Goal: Information Seeking & Learning: Learn about a topic

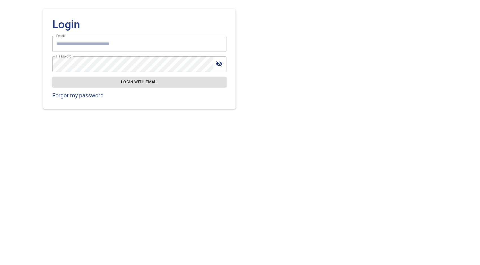
type input "**********"
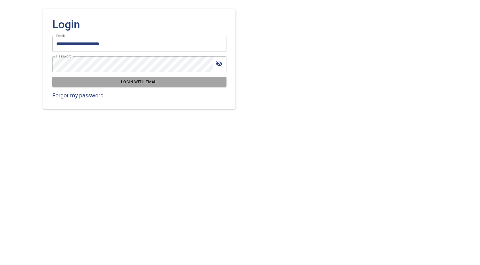
click at [156, 83] on span "Login with email" at bounding box center [139, 81] width 165 height 7
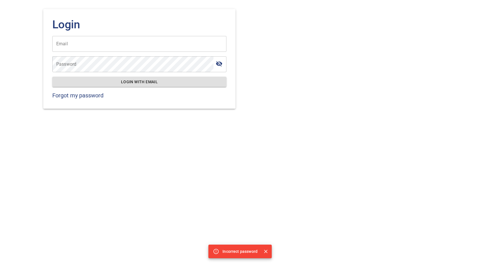
type input "**********"
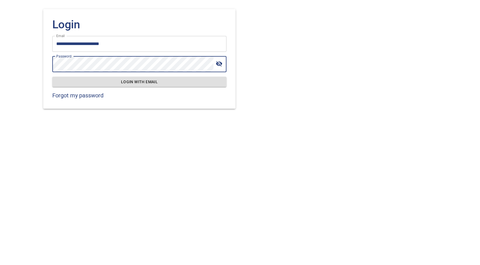
click at [141, 81] on span "Login with email" at bounding box center [139, 81] width 165 height 7
click at [52, 77] on button "Login with email" at bounding box center [139, 82] width 174 height 10
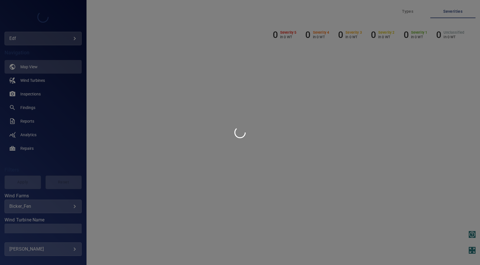
type input "***"
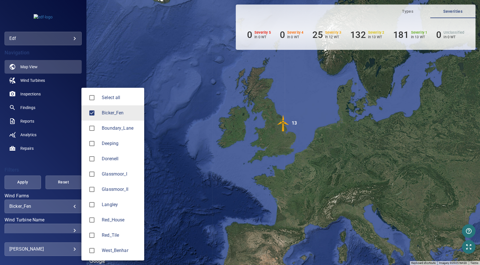
click at [68, 206] on body "**********" at bounding box center [240, 132] width 480 height 265
drag, startPoint x: 116, startPoint y: 117, endPoint x: 119, endPoint y: 133, distance: 17.0
click at [116, 117] on li "Bicker_Fen" at bounding box center [112, 112] width 63 height 15
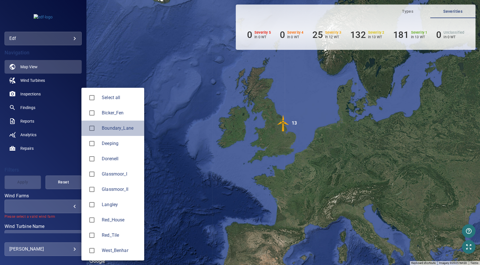
click at [118, 130] on span "Boundary_Lane" at bounding box center [121, 128] width 38 height 7
type input "**********"
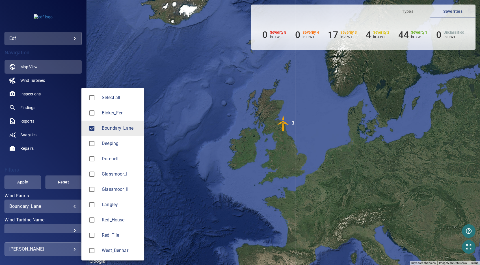
click at [32, 120] on div at bounding box center [240, 132] width 480 height 265
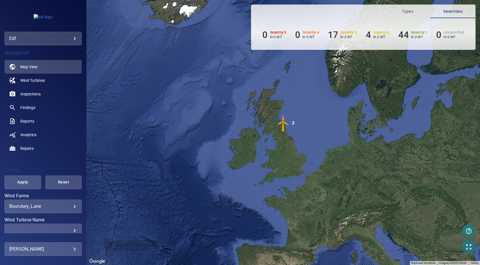
click at [25, 181] on span "Apply" at bounding box center [23, 182] width 22 height 7
click at [23, 121] on span "Reports" at bounding box center [27, 121] width 14 height 6
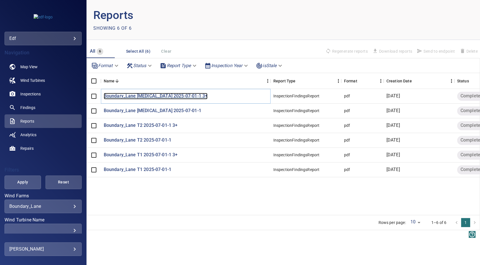
click at [145, 95] on p "Boundary_Lane [MEDICAL_DATA] 2025-07-01-1 3+" at bounding box center [156, 96] width 104 height 7
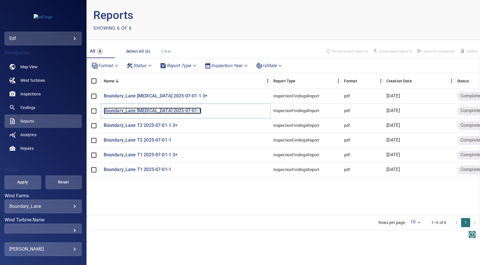
click at [164, 110] on p "Boundary_Lane [MEDICAL_DATA] 2025-07-01-1" at bounding box center [153, 111] width 98 height 7
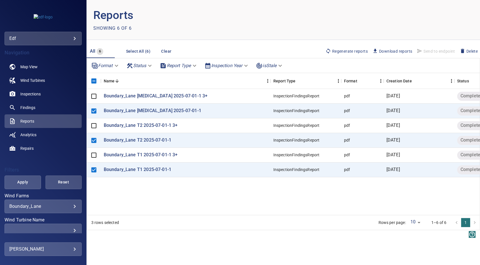
click at [393, 51] on span "Download reports" at bounding box center [393, 51] width 40 height 6
click at [29, 93] on span "Inspections" at bounding box center [30, 94] width 20 height 6
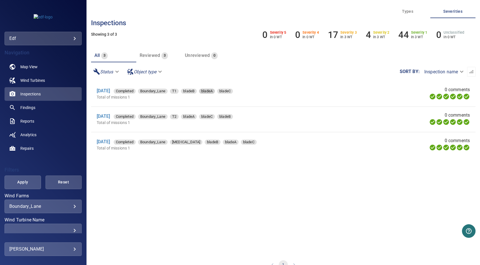
click at [215, 90] on span "bladeA" at bounding box center [207, 91] width 16 height 6
type input "******"
click at [34, 80] on span "Wind Turbines" at bounding box center [32, 81] width 25 height 6
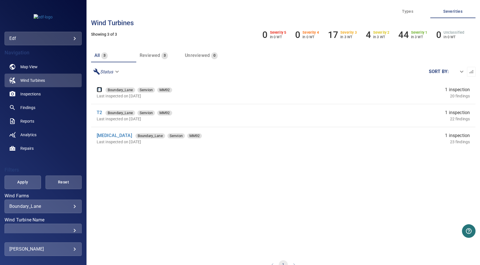
click at [99, 87] on link "T1" at bounding box center [99, 89] width 5 height 5
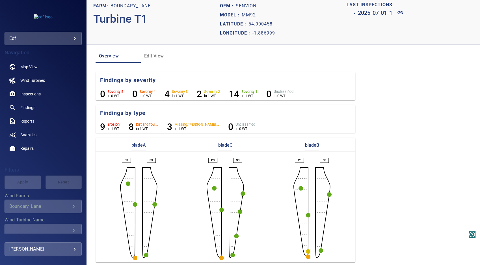
scroll to position [7, 0]
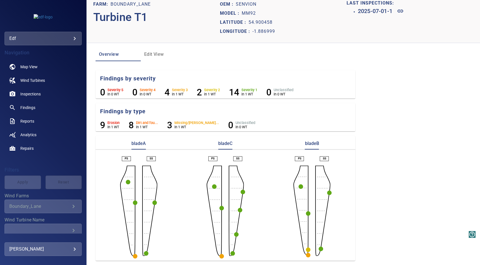
click at [128, 182] on circle "button" at bounding box center [128, 182] width 5 height 5
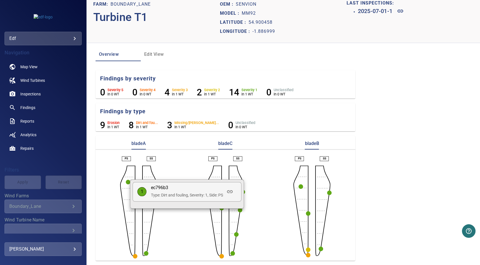
click at [139, 193] on p "1" at bounding box center [142, 191] width 9 height 7
click at [231, 193] on icon at bounding box center [230, 191] width 7 height 7
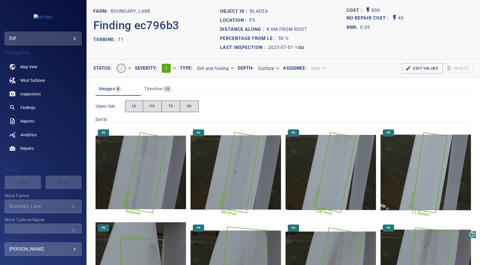
click at [147, 163] on img "Boundary_Lane/T1/2025-07-01-1/2025-07-01-1/image95wp100.jpg" at bounding box center [141, 172] width 91 height 91
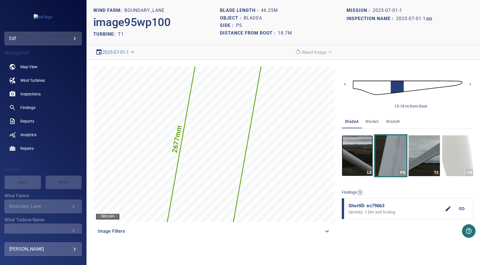
click at [358, 155] on img "button" at bounding box center [357, 155] width 31 height 41
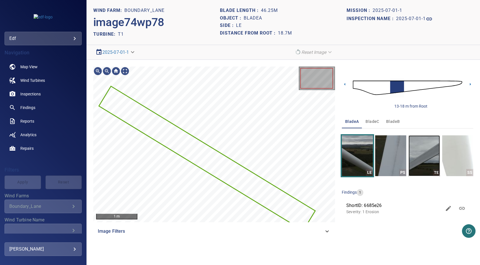
click at [422, 162] on img "button" at bounding box center [424, 155] width 31 height 41
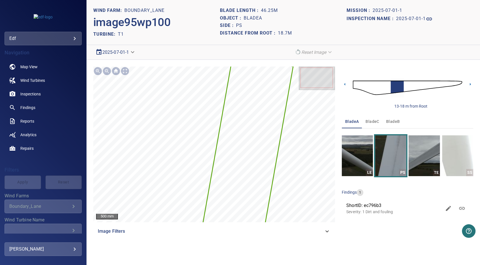
click at [118, 52] on body "**********" at bounding box center [240, 132] width 480 height 265
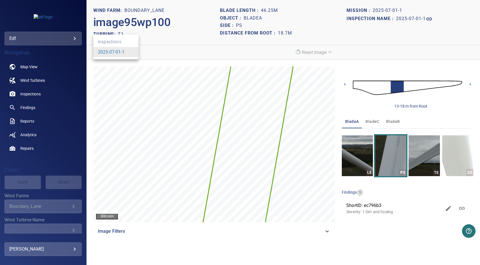
click at [114, 41] on ul "Inspections 2025-07-01-1" at bounding box center [115, 47] width 45 height 25
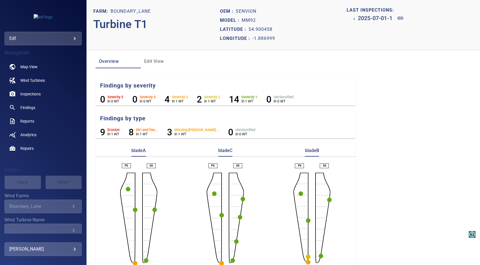
click at [135, 209] on circle "button" at bounding box center [135, 209] width 5 height 5
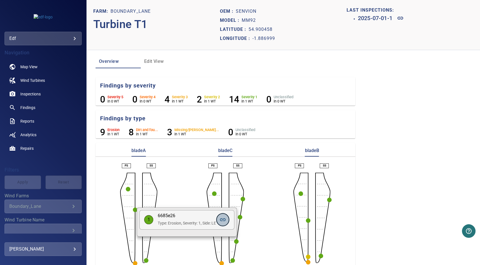
click at [224, 220] on icon at bounding box center [223, 219] width 7 height 7
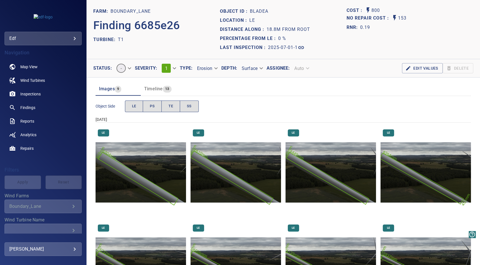
click at [135, 171] on img "Boundary_Lane/T1/2025-07-01-1/2025-07-01-1/image74wp78.jpg" at bounding box center [141, 172] width 91 height 91
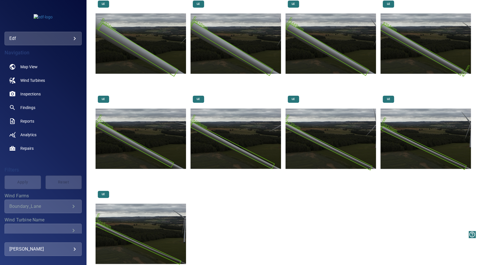
scroll to position [153, 0]
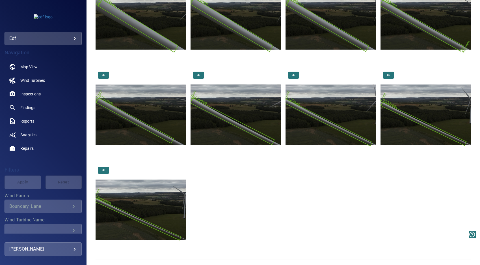
click at [135, 204] on img "Boundary_Lane/T1/2025-07-01-1/2025-07-01-1/image82wp86.jpg" at bounding box center [141, 209] width 91 height 91
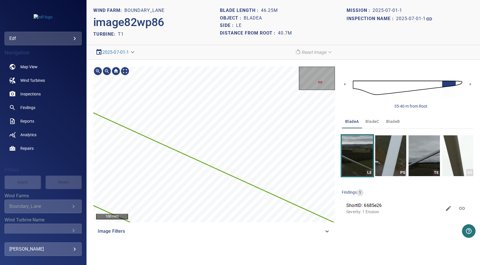
click at [180, 145] on div "Boundary_Lane/T1/6685e260-589f-11f0-a943-c3a35b38430d Severity 1 Erosion" at bounding box center [214, 144] width 242 height 156
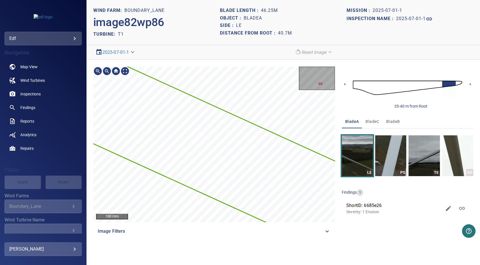
click at [214, 53] on section "**********" at bounding box center [284, 132] width 394 height 265
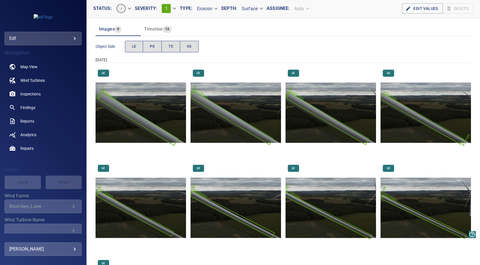
scroll to position [63, 0]
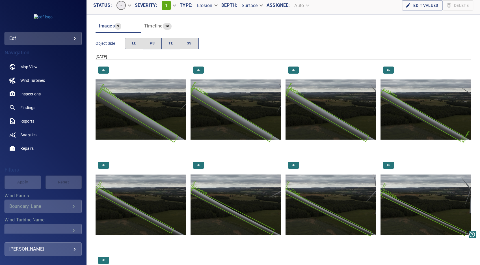
click at [319, 112] on img "Boundary_Lane/T1/2025-07-01-1/2025-07-01-1/image76wp80.jpg" at bounding box center [331, 109] width 91 height 91
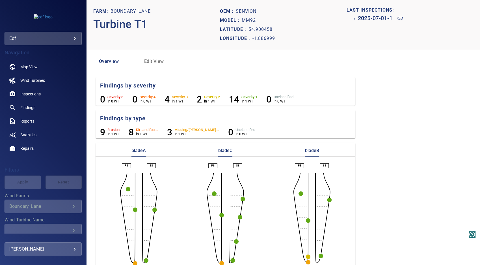
scroll to position [7, 0]
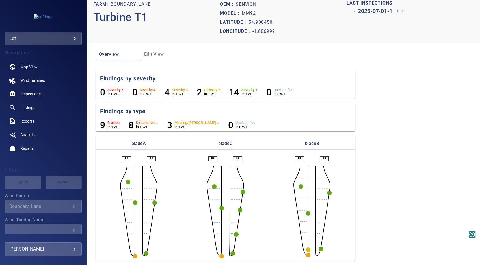
click at [134, 256] on circle "button" at bounding box center [135, 256] width 5 height 5
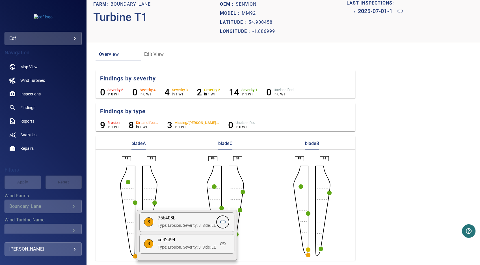
click at [224, 223] on icon at bounding box center [223, 221] width 7 height 7
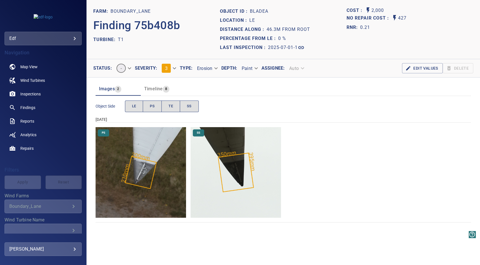
click at [142, 175] on img "Boundary_Lane/T1/2025-07-01-1/2025-07-01-1/image85wp90.jpg" at bounding box center [141, 172] width 91 height 91
click at [233, 170] on img "Boundary_Lane/T1/2025-07-01-1/2025-07-01-1/image119wp125.jpg" at bounding box center [236, 172] width 91 height 91
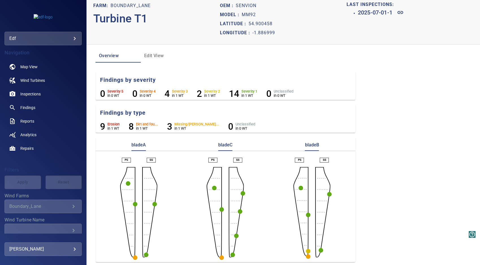
scroll to position [7, 0]
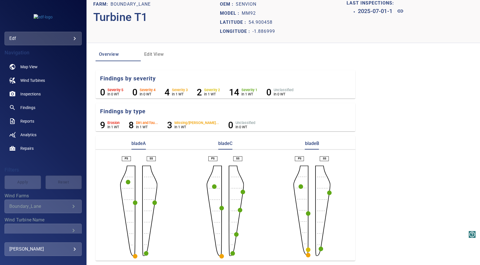
click at [145, 252] on circle "button" at bounding box center [146, 253] width 5 height 5
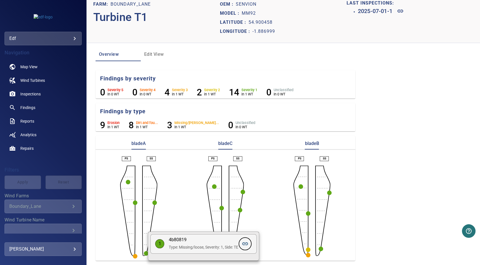
click at [247, 242] on icon at bounding box center [245, 243] width 6 height 3
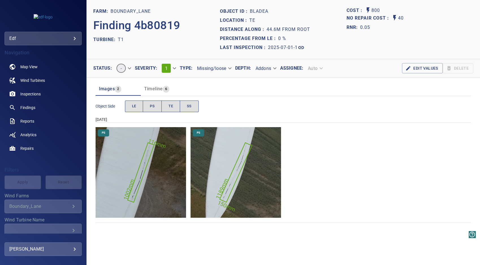
click at [228, 184] on img "Boundary_Lane/T1/2025-07-01-1/2025-07-01-1/image85wp90.jpg" at bounding box center [236, 172] width 91 height 91
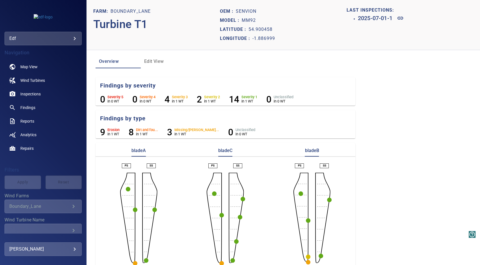
click at [154, 209] on circle "button" at bounding box center [155, 209] width 5 height 5
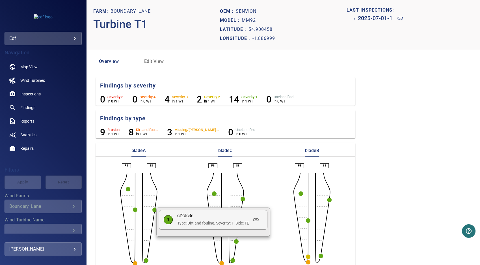
click at [154, 209] on div at bounding box center [240, 132] width 480 height 265
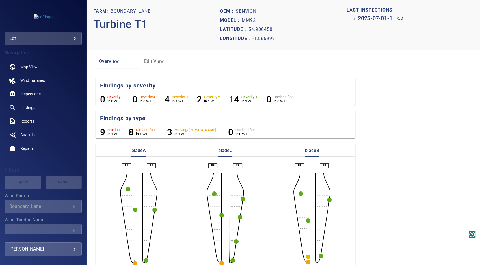
click at [154, 209] on circle "button" at bounding box center [155, 209] width 5 height 5
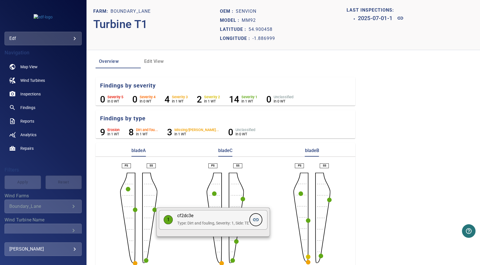
click at [257, 218] on icon at bounding box center [256, 219] width 6 height 3
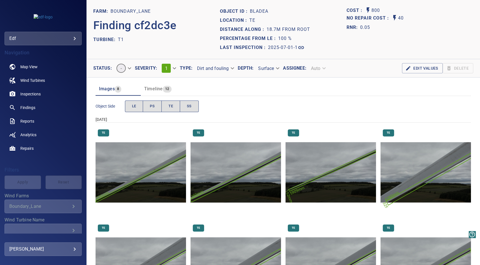
click at [218, 185] on img "Boundary_Lane/T1/2025-07-01-1/2025-07-01-1/image115wp120.jpg" at bounding box center [236, 172] width 91 height 91
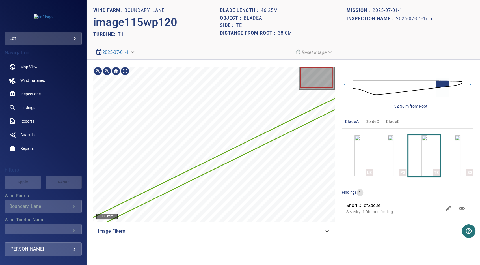
click at [202, 171] on div at bounding box center [214, 144] width 242 height 156
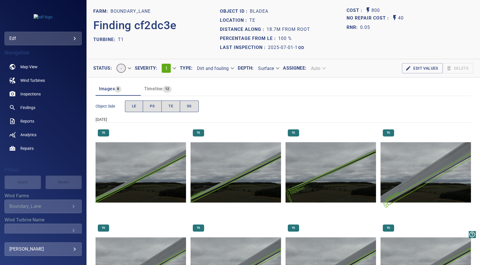
click at [410, 186] on img "Boundary_Lane/T1/2025-07-01-1/2025-07-01-1/image108wp113.jpg" at bounding box center [426, 172] width 91 height 91
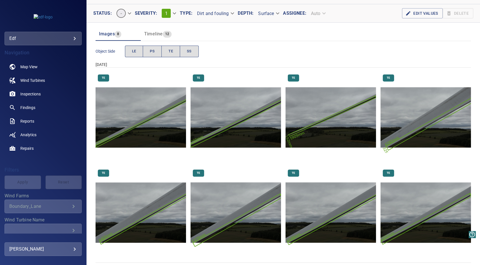
scroll to position [59, 0]
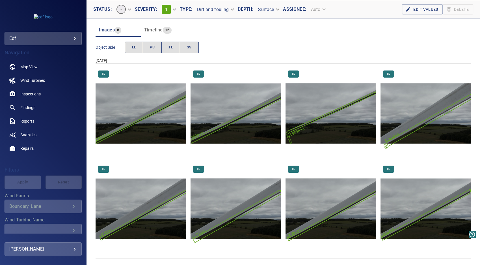
click at [146, 205] on img "Boundary_Lane/T1/2025-07-01-1/2025-07-01-1/image109wp114.jpg" at bounding box center [141, 208] width 91 height 91
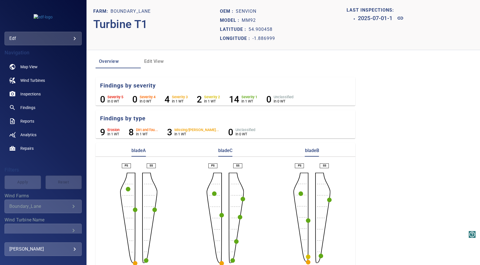
click at [212, 193] on circle "button" at bounding box center [214, 193] width 5 height 5
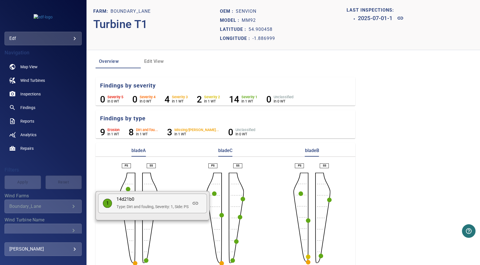
click at [212, 193] on div at bounding box center [240, 132] width 480 height 265
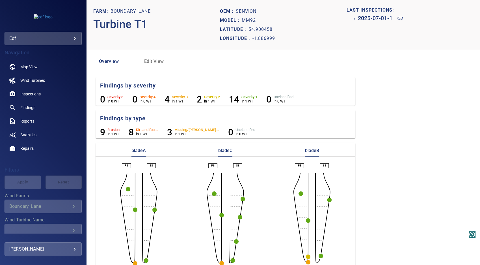
click at [212, 193] on circle "button" at bounding box center [214, 193] width 5 height 5
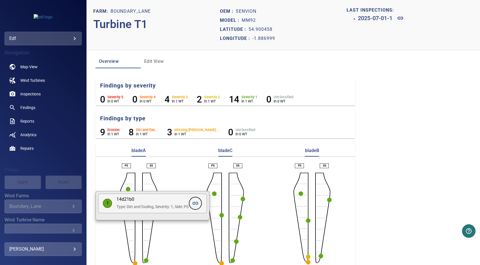
click at [198, 203] on icon at bounding box center [196, 203] width 6 height 3
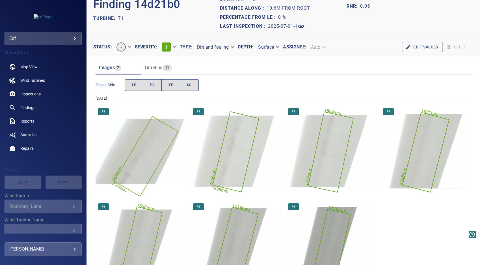
scroll to position [59, 0]
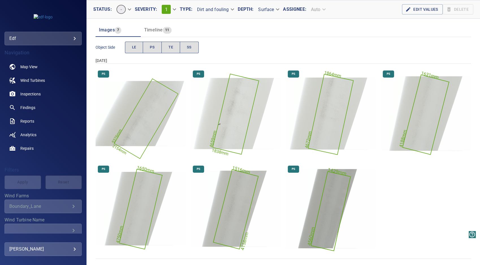
click at [134, 122] on img "Boundary_Lane/T1/2025-07-01-1/2025-07-01-1/image166wp172.jpg" at bounding box center [141, 113] width 91 height 91
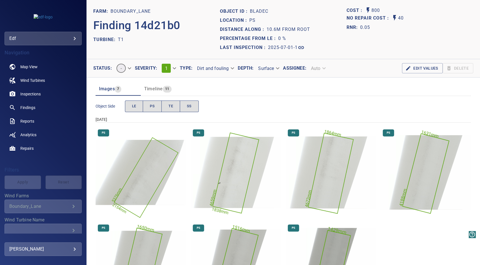
click at [230, 173] on img "Boundary_Lane/T1/2025-07-01-1/2025-07-01-1/image165wp171.jpg" at bounding box center [236, 172] width 91 height 91
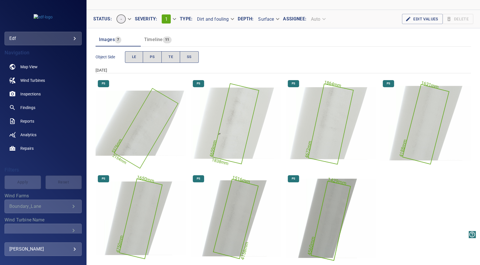
scroll to position [59, 0]
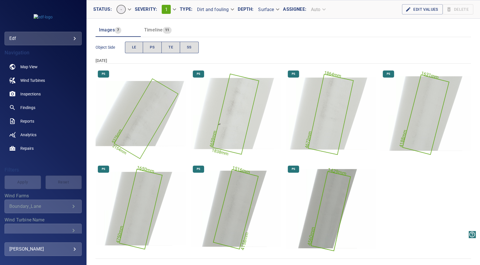
click at [134, 206] on img "Boundary_Lane/T1/2025-07-01-1/2025-07-01-1/image162wp168.jpg" at bounding box center [141, 208] width 91 height 91
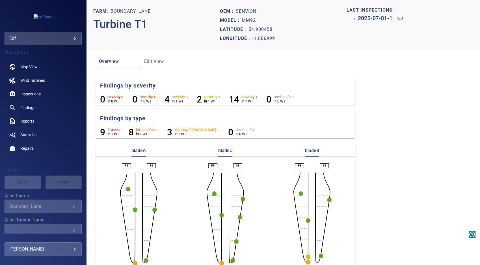
click at [220, 215] on circle "button" at bounding box center [222, 215] width 5 height 5
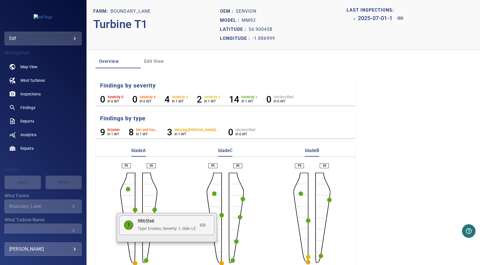
click at [222, 247] on div at bounding box center [240, 132] width 480 height 265
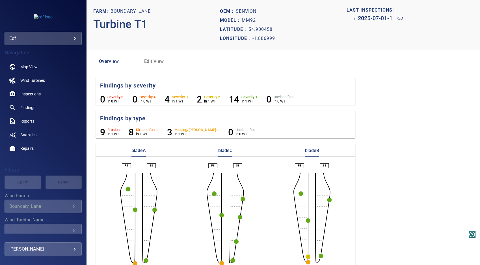
click at [220, 262] on circle "button" at bounding box center [222, 263] width 5 height 5
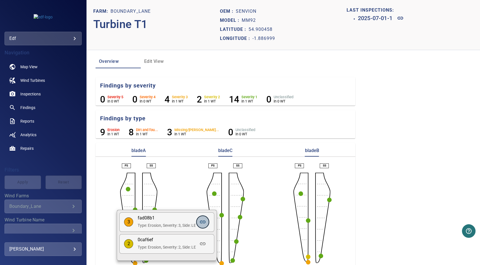
click at [203, 224] on icon at bounding box center [202, 221] width 7 height 7
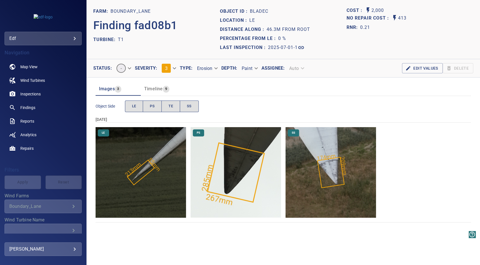
click at [145, 171] on img "Boundary_Lane/T1/2025-07-01-1/2025-07-01-1/image152wp158.jpg" at bounding box center [141, 172] width 91 height 91
click at [258, 182] on img "Boundary_Lane/T1/2025-07-01-1/2025-07-01-1/image153wp159.jpg" at bounding box center [236, 172] width 91 height 91
click at [331, 174] on img "Boundary_Lane/T1/2025-07-01-1/2025-07-01-1/image187wp197.jpg" at bounding box center [331, 172] width 91 height 91
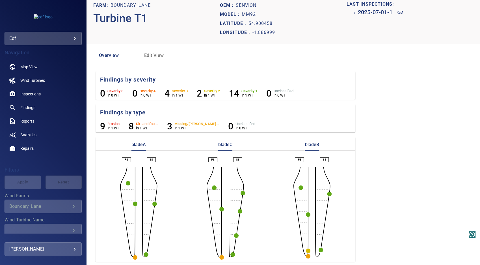
scroll to position [7, 0]
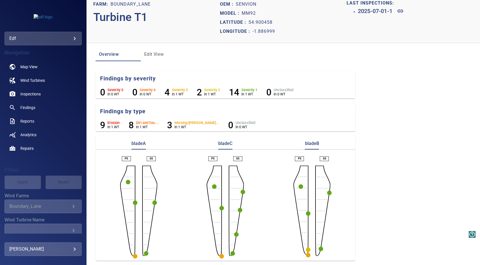
click at [231, 252] on circle "button" at bounding box center [233, 253] width 5 height 5
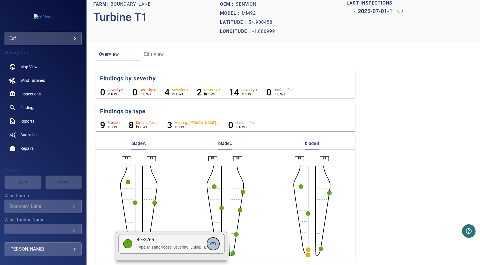
click at [214, 242] on icon at bounding box center [214, 243] width 6 height 3
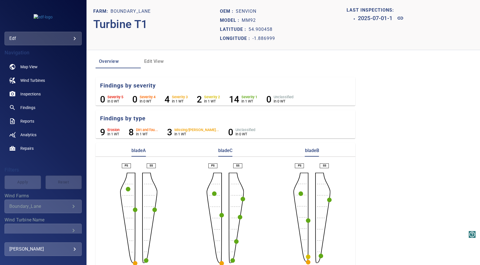
click at [236, 242] on circle "button" at bounding box center [236, 241] width 5 height 5
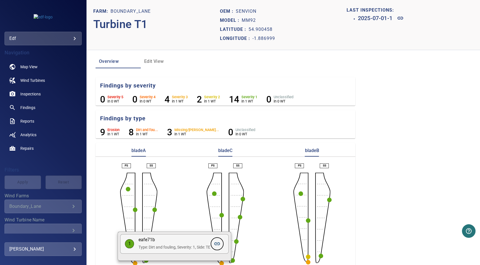
click at [221, 243] on icon at bounding box center [217, 243] width 7 height 7
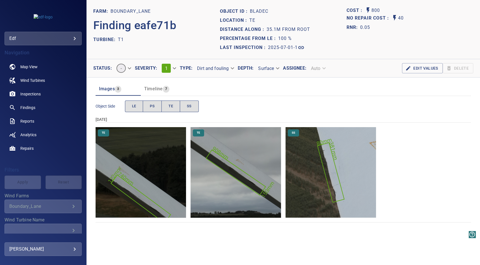
click at [235, 173] on img "Boundary_Lane/T1/2025-07-01-1/2025-07-01-1/image182wp191.jpg" at bounding box center [236, 172] width 91 height 91
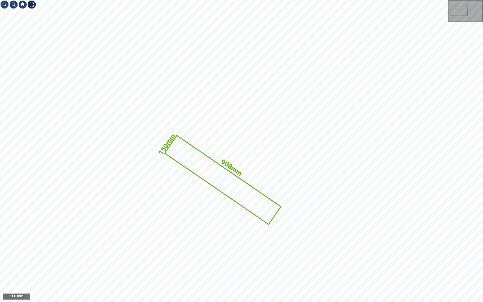
click at [29, 2] on div at bounding box center [31, 4] width 9 height 9
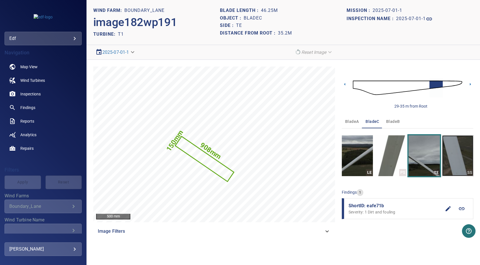
click at [462, 161] on img "button" at bounding box center [458, 155] width 31 height 41
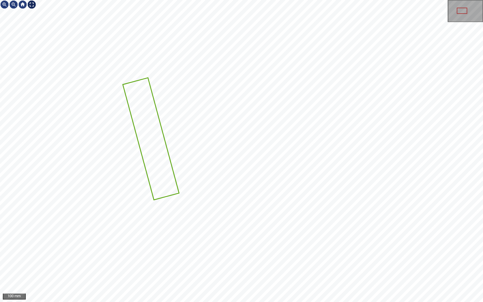
click at [32, 4] on div at bounding box center [31, 4] width 9 height 9
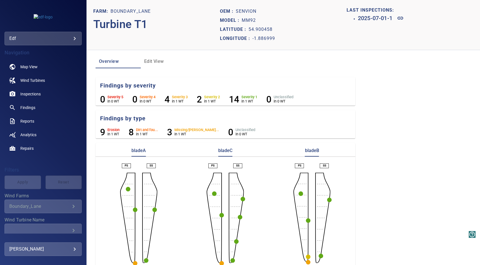
click at [240, 216] on circle "button" at bounding box center [240, 217] width 5 height 5
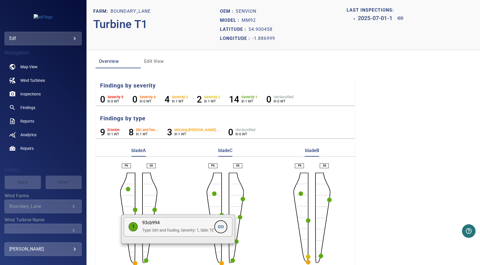
click at [224, 228] on icon at bounding box center [221, 226] width 6 height 3
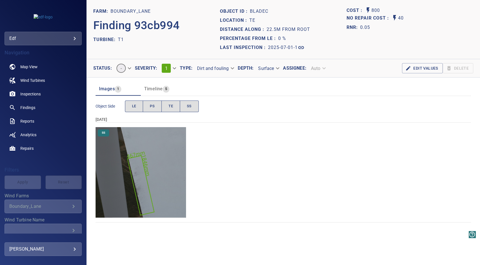
click at [145, 192] on img "Boundary_Lane/T1/2025-07-01-1/2025-07-01-1/image196wp206.jpg" at bounding box center [141, 172] width 91 height 91
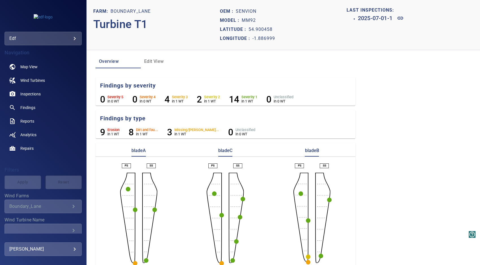
click at [242, 198] on circle "button" at bounding box center [243, 199] width 5 height 5
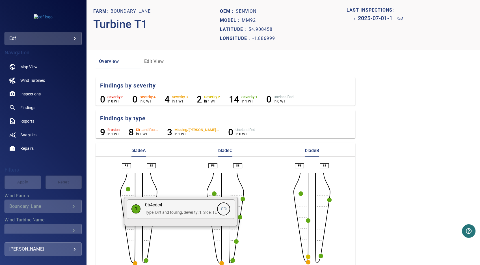
click at [226, 210] on icon at bounding box center [224, 208] width 6 height 3
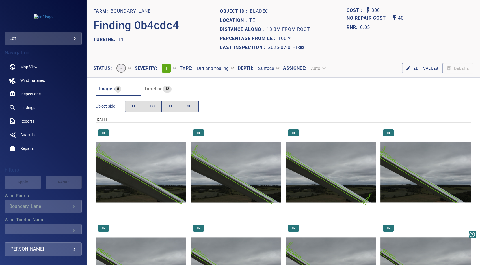
click at [336, 186] on img "Boundary_Lane/T1/2025-07-01-1/2025-07-01-1/image176wp185.jpg" at bounding box center [331, 172] width 91 height 91
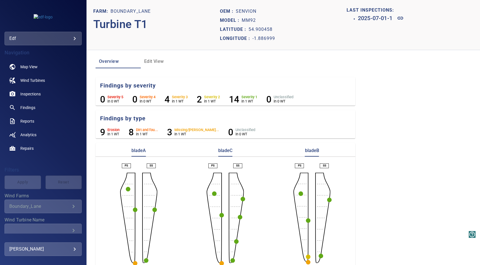
click at [299, 195] on circle "button" at bounding box center [301, 193] width 5 height 5
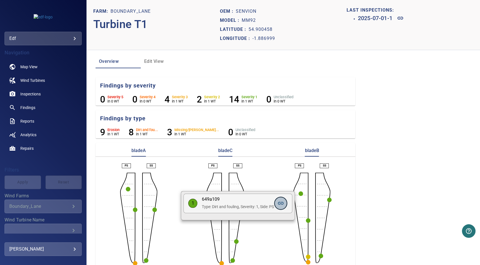
click at [284, 203] on icon at bounding box center [281, 203] width 7 height 7
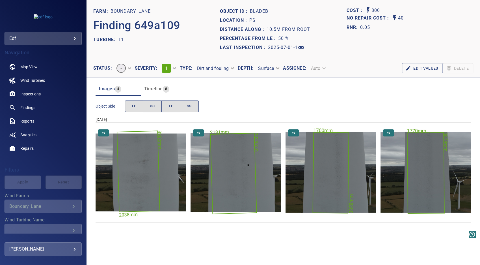
click at [147, 167] on img "Boundary_Lane/T1/2025-07-01-1/2025-07-01-1/image30wp32.jpg" at bounding box center [141, 172] width 91 height 91
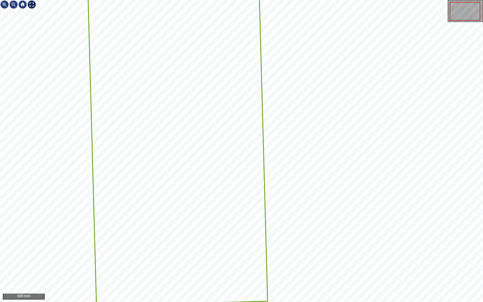
click at [32, 4] on div at bounding box center [31, 4] width 9 height 9
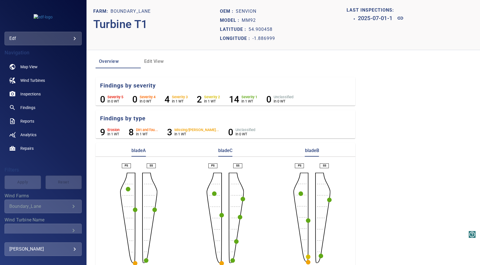
click at [306, 262] on circle "button" at bounding box center [308, 262] width 5 height 5
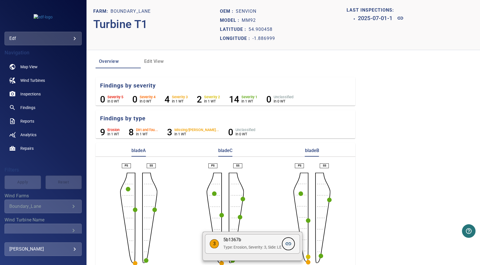
click at [291, 242] on icon at bounding box center [289, 243] width 6 height 3
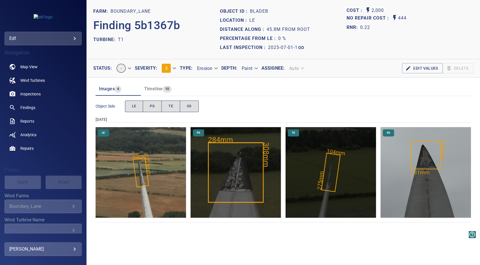
click at [141, 174] on img "Boundary_Lane/T1/2025-07-01-1/2025-07-01-1/image16wp18.jpg" at bounding box center [141, 172] width 91 height 91
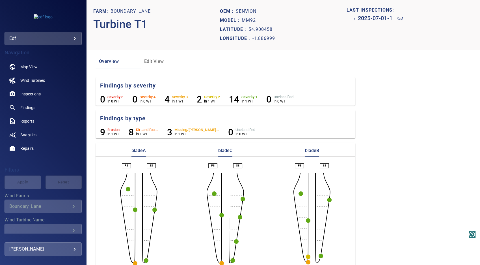
click at [319, 257] on circle "button" at bounding box center [321, 256] width 5 height 5
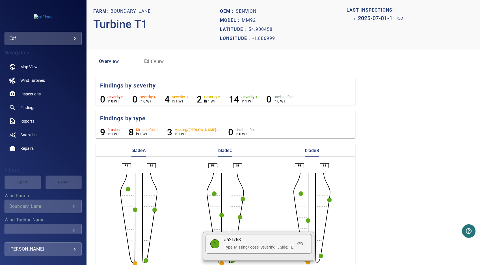
click at [327, 198] on div at bounding box center [240, 132] width 480 height 265
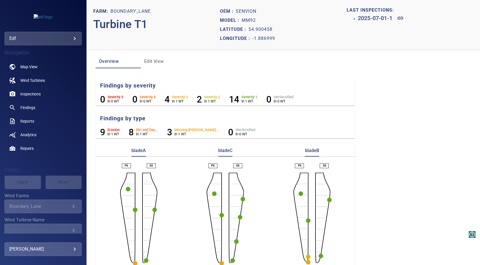
click at [327, 199] on circle "button" at bounding box center [329, 199] width 5 height 5
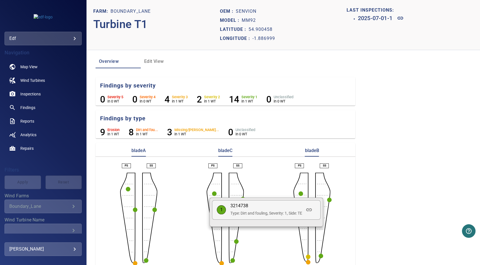
drag, startPoint x: 336, startPoint y: 227, endPoint x: 330, endPoint y: 222, distance: 7.3
click at [335, 226] on div at bounding box center [240, 132] width 480 height 265
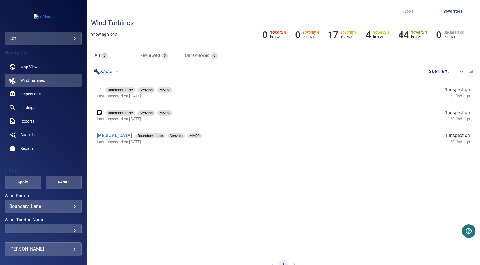
click at [98, 113] on link "T2" at bounding box center [99, 112] width 5 height 5
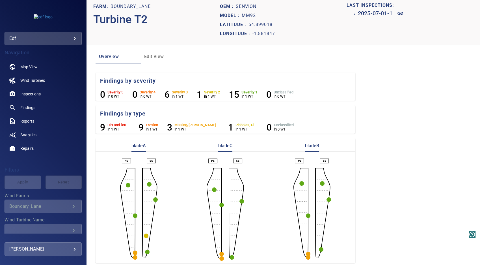
scroll to position [7, 0]
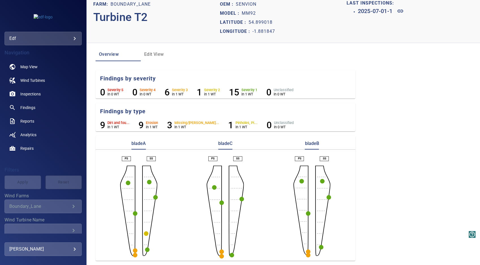
click at [135, 255] on circle "button" at bounding box center [135, 255] width 5 height 5
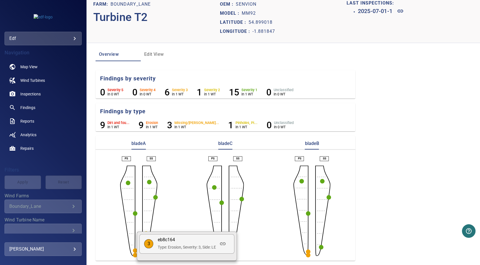
click at [305, 255] on div at bounding box center [240, 132] width 480 height 265
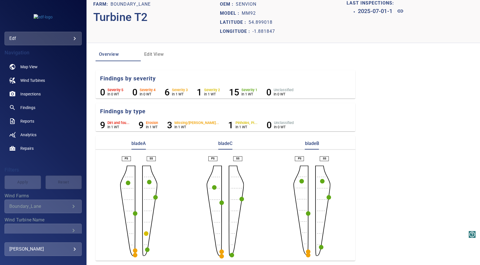
click at [306, 255] on circle "button" at bounding box center [308, 255] width 5 height 5
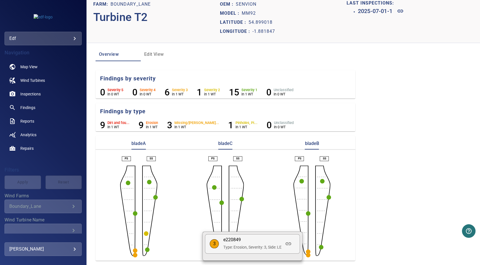
drag, startPoint x: 265, startPoint y: 214, endPoint x: 266, endPoint y: 223, distance: 9.1
click at [266, 214] on div at bounding box center [240, 132] width 480 height 265
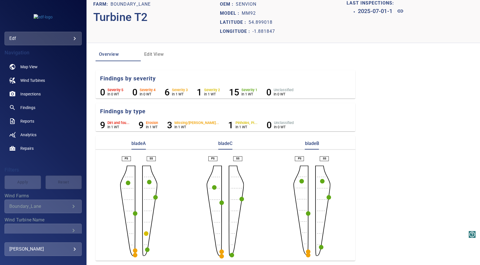
click at [220, 256] on circle "button" at bounding box center [222, 256] width 5 height 5
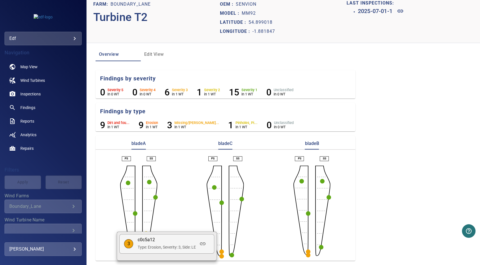
drag, startPoint x: 259, startPoint y: 235, endPoint x: 246, endPoint y: 241, distance: 14.0
click at [259, 235] on div at bounding box center [240, 132] width 480 height 265
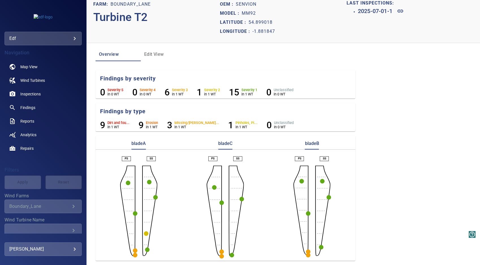
click at [220, 251] on circle "button" at bounding box center [222, 251] width 5 height 5
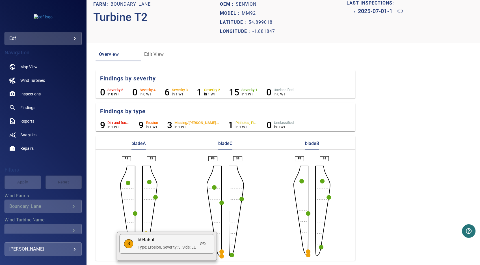
click at [220, 251] on div at bounding box center [240, 132] width 480 height 265
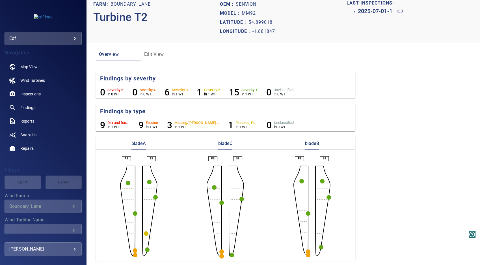
click at [306, 252] on circle "button" at bounding box center [308, 251] width 5 height 5
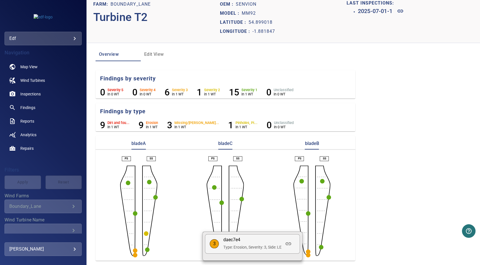
click at [256, 214] on div at bounding box center [240, 132] width 480 height 265
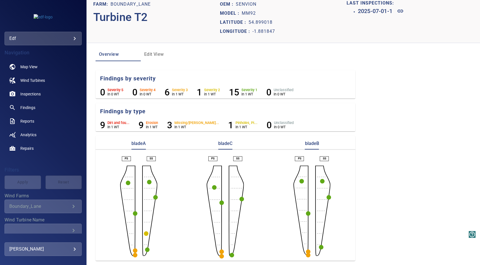
click at [134, 214] on circle "button" at bounding box center [135, 213] width 5 height 5
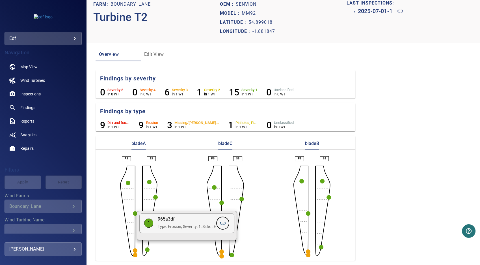
click at [224, 223] on icon at bounding box center [223, 223] width 7 height 7
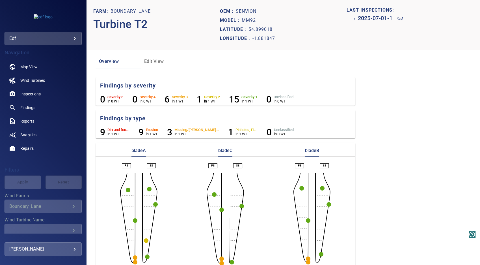
click at [306, 259] on circle "button" at bounding box center [308, 258] width 5 height 5
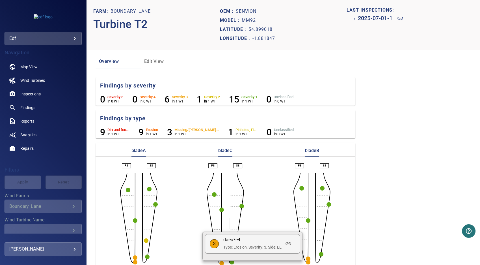
drag, startPoint x: 304, startPoint y: 261, endPoint x: 306, endPoint y: 264, distance: 3.4
click at [304, 262] on div at bounding box center [240, 132] width 480 height 265
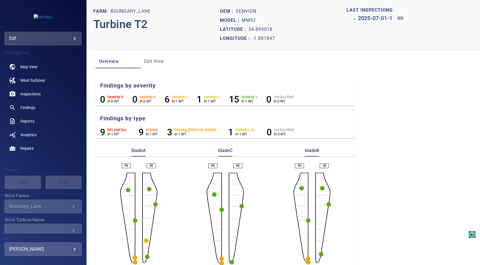
click at [307, 261] on circle "button" at bounding box center [308, 262] width 5 height 5
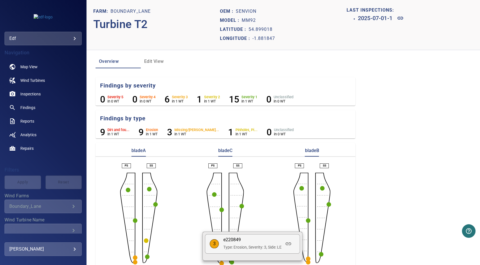
click at [319, 254] on div at bounding box center [240, 132] width 480 height 265
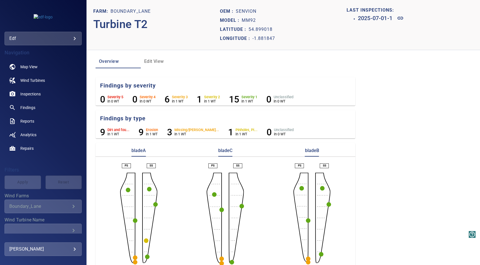
click at [319, 254] on circle "button" at bounding box center [321, 254] width 5 height 5
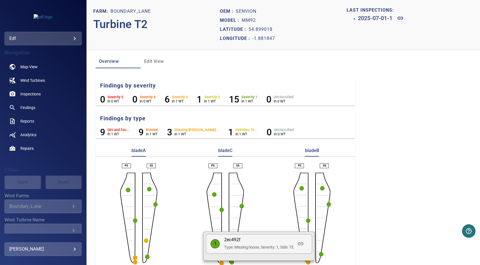
click at [306, 221] on div at bounding box center [240, 132] width 480 height 265
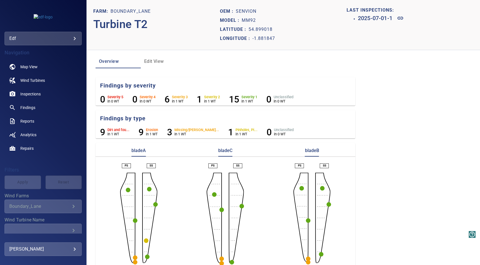
click at [306, 221] on circle "button" at bounding box center [308, 220] width 5 height 5
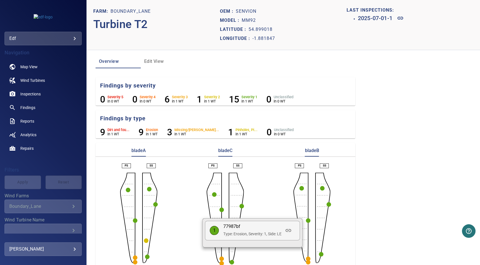
click at [326, 204] on div at bounding box center [240, 132] width 480 height 265
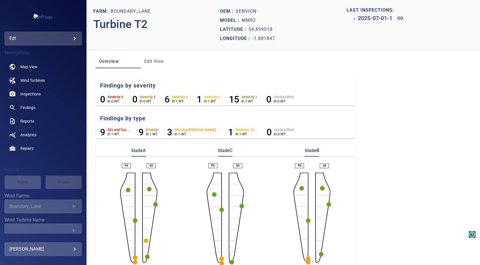
click at [327, 204] on circle "button" at bounding box center [329, 204] width 5 height 5
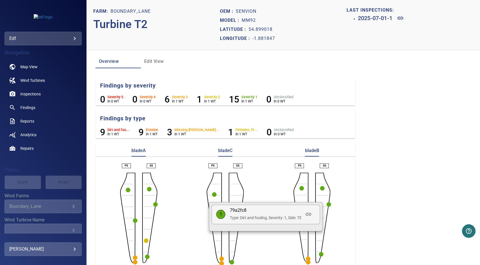
click at [320, 186] on div at bounding box center [240, 132] width 480 height 265
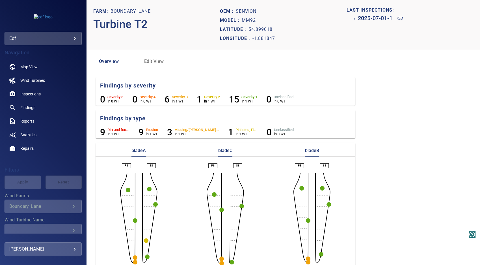
click at [321, 186] on circle "button" at bounding box center [322, 188] width 5 height 5
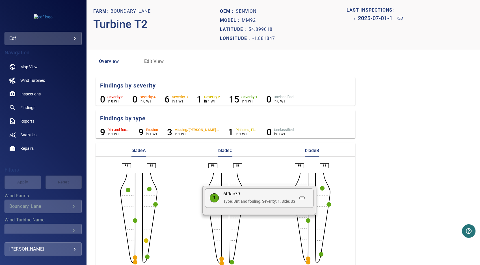
click at [276, 168] on div at bounding box center [240, 132] width 480 height 265
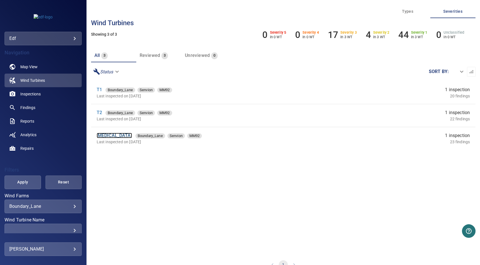
click at [100, 134] on link "[MEDICAL_DATA]" at bounding box center [114, 135] width 35 height 5
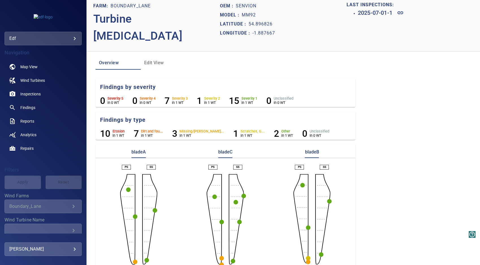
scroll to position [7, 0]
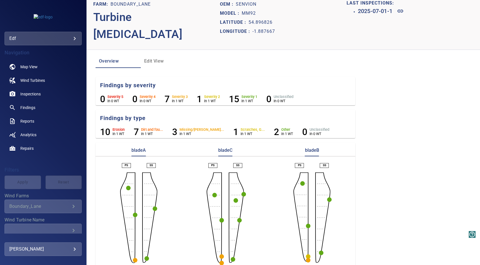
click at [134, 258] on circle "button" at bounding box center [135, 260] width 5 height 5
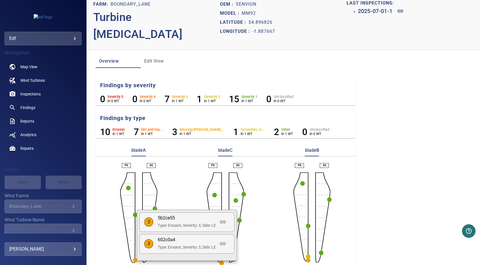
click at [119, 235] on div at bounding box center [240, 132] width 480 height 265
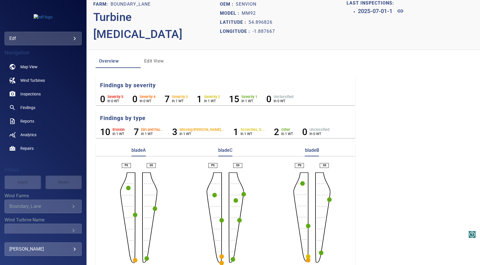
click at [220, 261] on circle "button" at bounding box center [222, 263] width 5 height 5
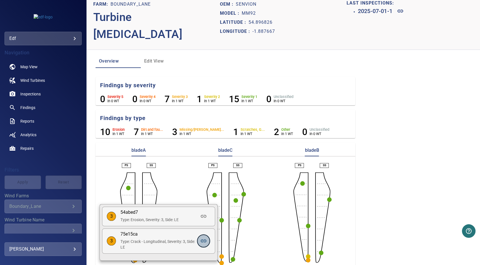
click at [205, 240] on icon at bounding box center [203, 240] width 7 height 7
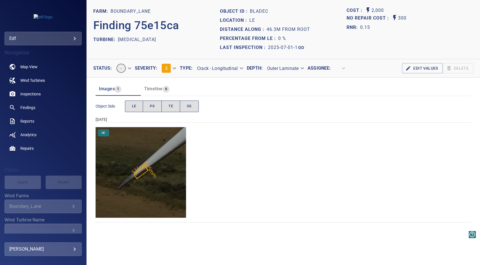
click at [142, 173] on img "Boundary_Lane/T3/2025-07-01-1/2025-07-01-1/image152wp160.jpg" at bounding box center [141, 172] width 91 height 91
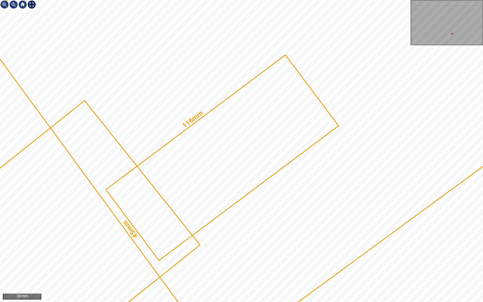
click at [32, 6] on div at bounding box center [31, 4] width 9 height 9
click at [29, 7] on div at bounding box center [31, 4] width 9 height 9
click at [32, 2] on div at bounding box center [31, 4] width 9 height 9
click at [32, 3] on div at bounding box center [31, 4] width 9 height 9
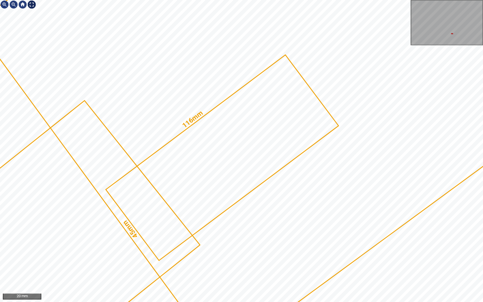
click at [32, 3] on div at bounding box center [31, 4] width 9 height 9
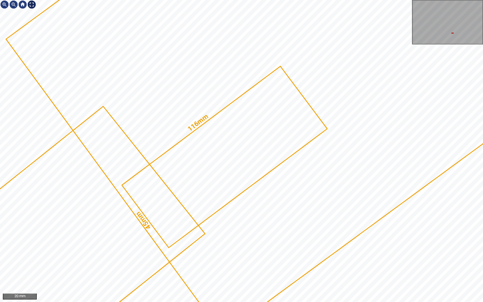
click at [32, 3] on div at bounding box center [31, 4] width 9 height 9
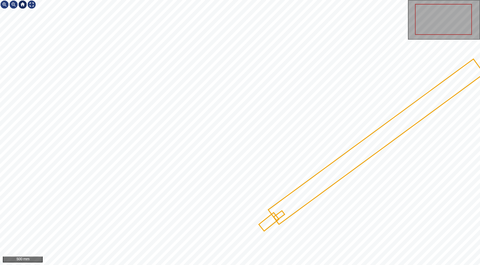
click at [23, 3] on div at bounding box center [22, 4] width 9 height 9
click at [24, 3] on div at bounding box center [22, 4] width 9 height 9
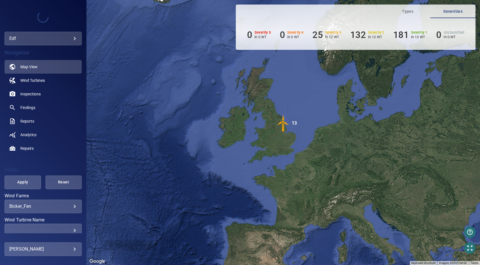
click at [70, 206] on body "**********" at bounding box center [240, 132] width 480 height 265
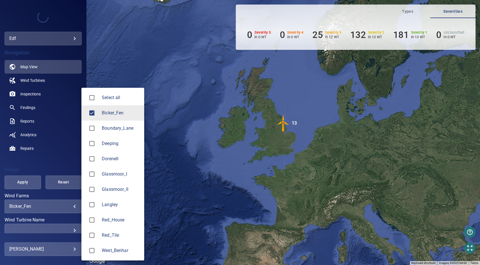
click at [115, 129] on span "Boundary_Lane" at bounding box center [121, 128] width 38 height 7
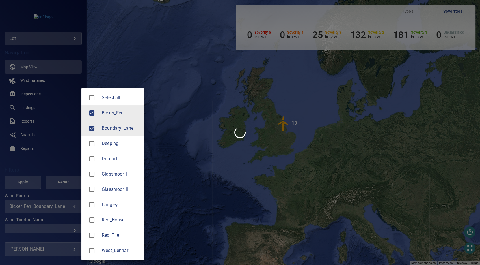
click at [112, 113] on span "Bicker_Fen" at bounding box center [121, 112] width 38 height 7
type input "**********"
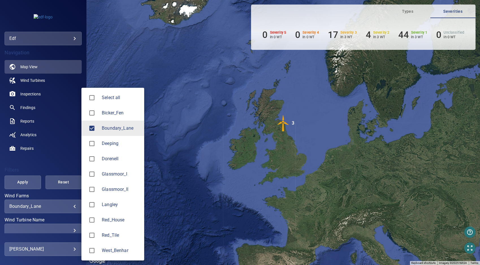
click at [25, 186] on div at bounding box center [240, 132] width 480 height 265
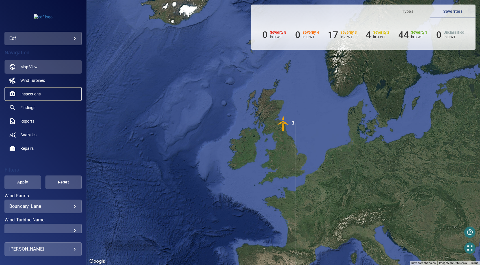
click at [29, 94] on span "Inspections" at bounding box center [30, 94] width 20 height 6
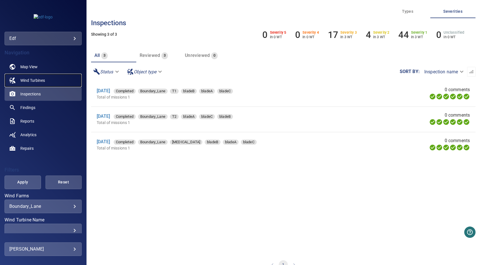
click at [38, 81] on span "Wind Turbines" at bounding box center [32, 81] width 25 height 6
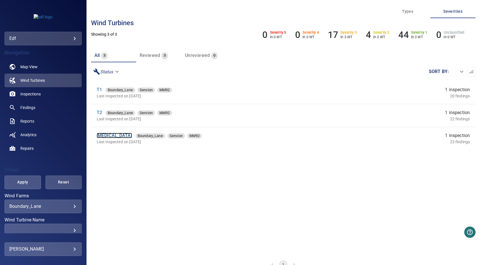
click at [99, 134] on link "[MEDICAL_DATA]" at bounding box center [114, 135] width 35 height 5
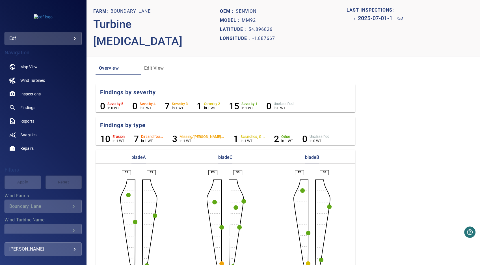
scroll to position [7, 0]
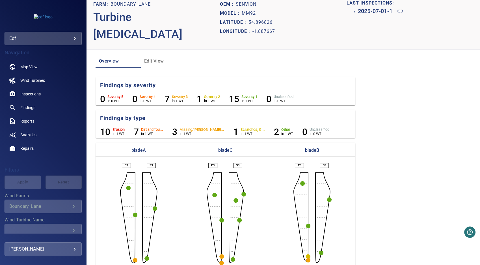
click at [221, 254] on circle "button" at bounding box center [222, 256] width 5 height 5
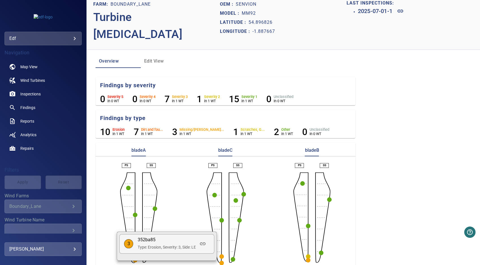
click at [219, 257] on div at bounding box center [240, 132] width 480 height 265
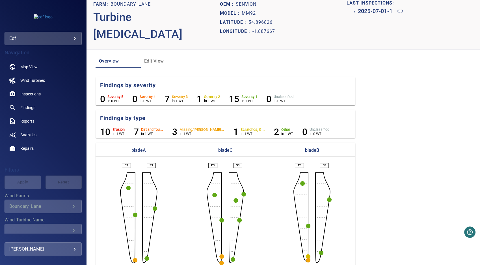
click at [220, 261] on circle "button" at bounding box center [222, 263] width 5 height 5
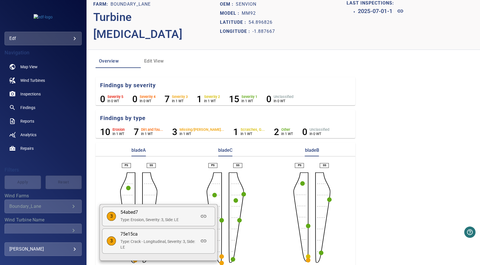
click at [232, 250] on div at bounding box center [240, 132] width 480 height 265
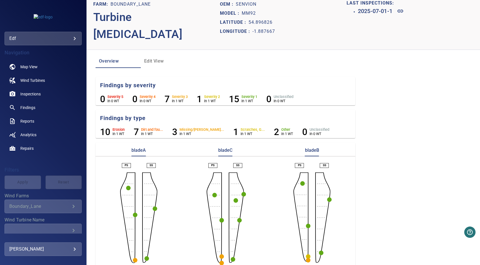
click at [232, 257] on circle "button" at bounding box center [233, 259] width 5 height 5
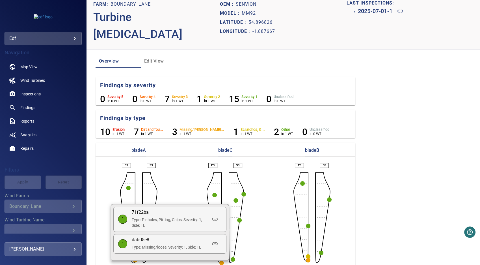
click at [232, 252] on div at bounding box center [240, 132] width 480 height 265
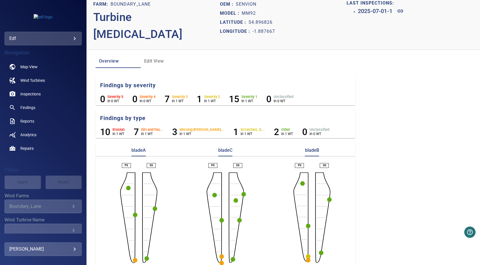
click at [232, 257] on circle "button" at bounding box center [233, 259] width 5 height 5
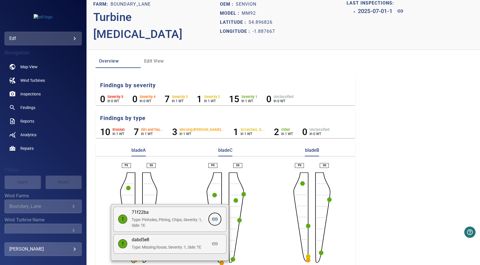
click at [215, 221] on icon at bounding box center [215, 219] width 7 height 7
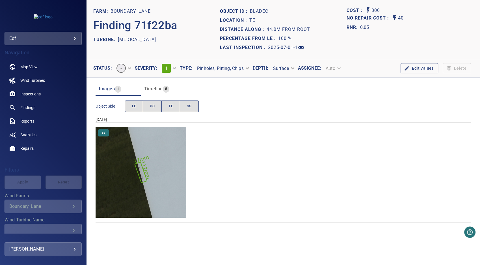
click at [143, 172] on img "Boundary_Lane/T3/2025-07-01-1/2025-07-01-1/image188wp200.jpg" at bounding box center [141, 172] width 91 height 91
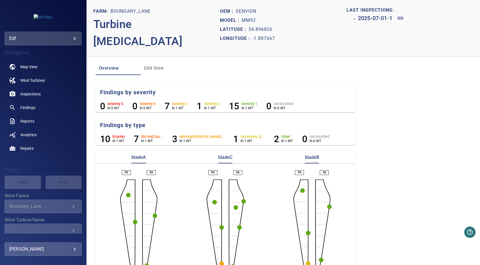
scroll to position [7, 0]
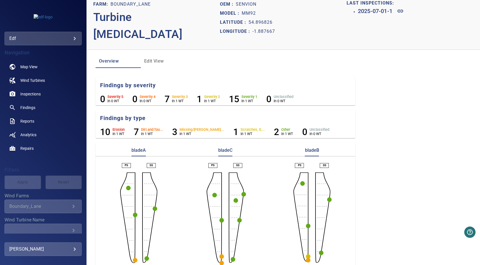
click at [307, 258] on circle "button" at bounding box center [308, 260] width 5 height 5
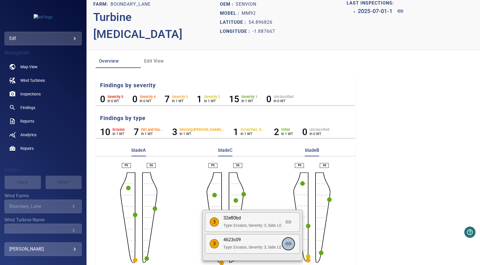
click at [291, 244] on icon at bounding box center [289, 243] width 6 height 3
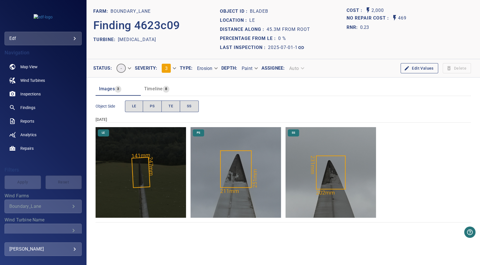
click at [143, 175] on img "Boundary_Lane/T3/2025-07-01-1/2025-07-01-1/image16wp18.jpg" at bounding box center [141, 172] width 91 height 91
